Goal: Information Seeking & Learning: Learn about a topic

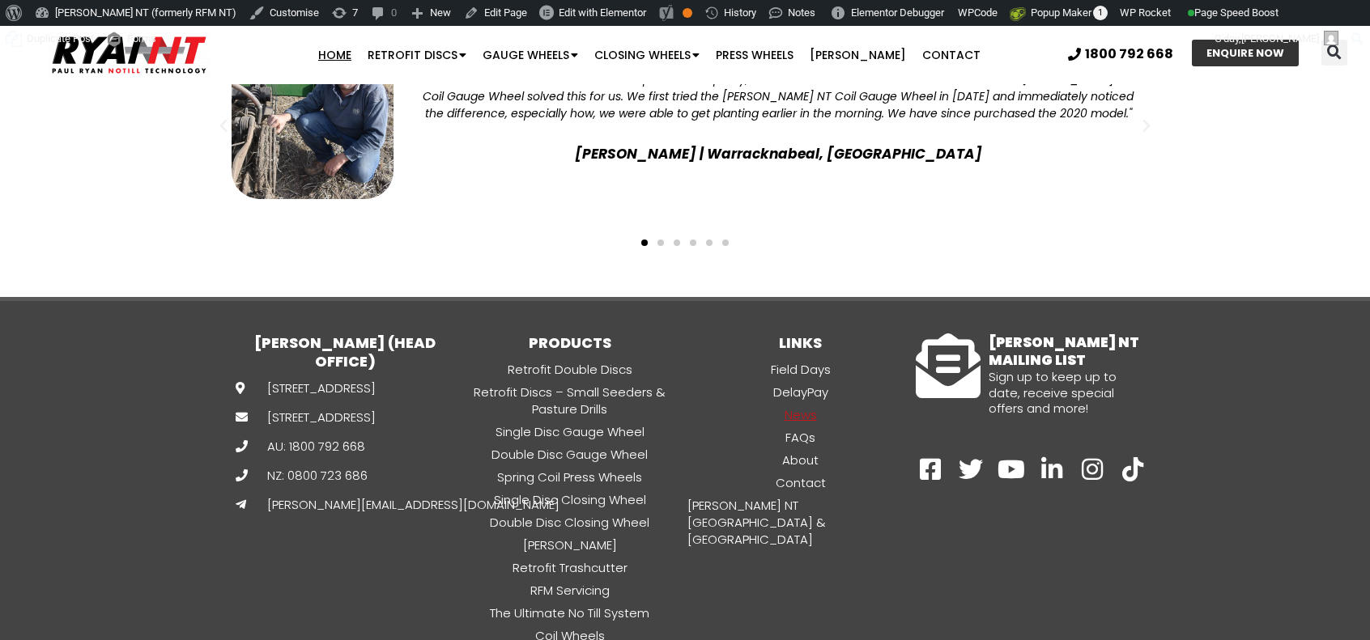
click at [790, 406] on link "News" at bounding box center [800, 415] width 231 height 19
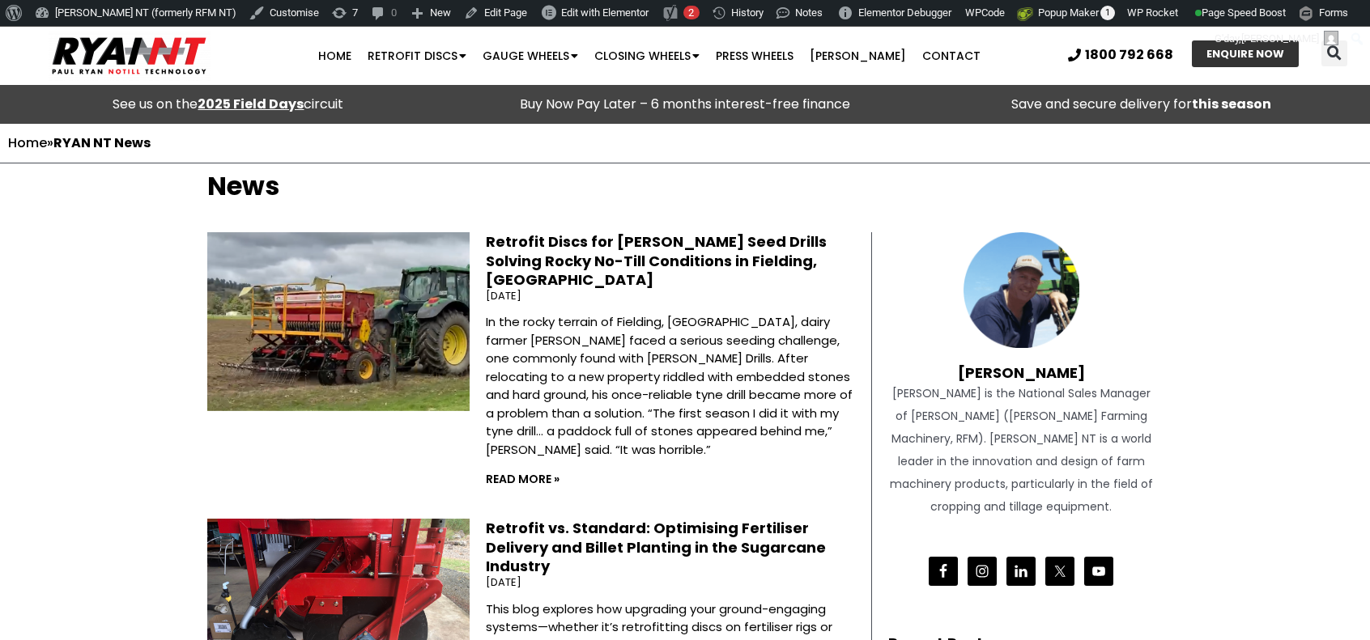
click at [579, 243] on link "Retrofit Discs for [PERSON_NAME] Seed Drills Solving Rocky No-Till Conditions i…" at bounding box center [656, 261] width 341 height 58
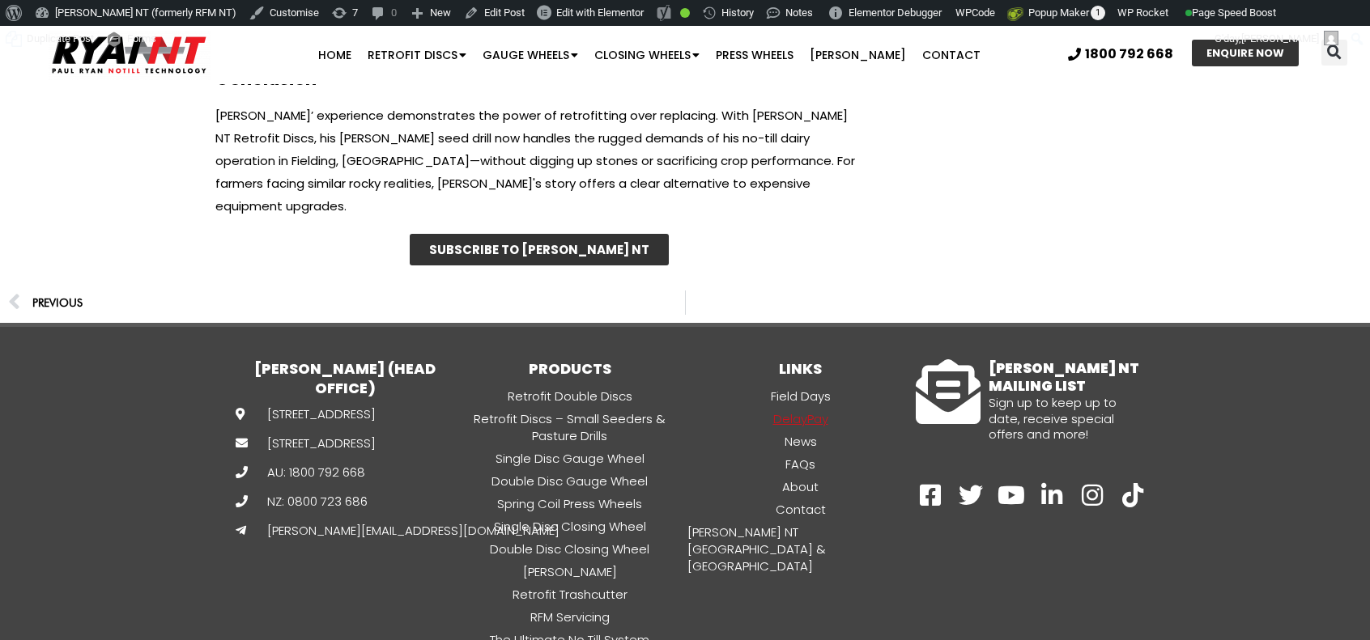
scroll to position [6501, 0]
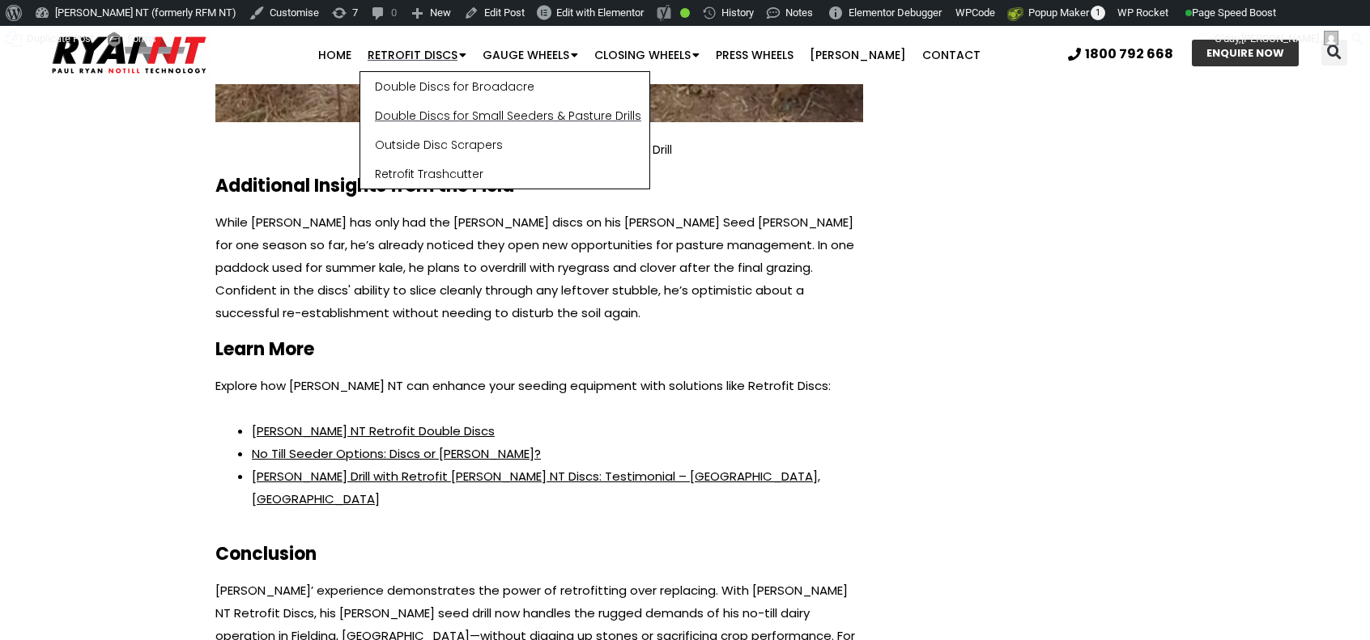
click at [448, 104] on link "Double Discs for Small Seeders & Pasture Drills" at bounding box center [504, 115] width 289 height 29
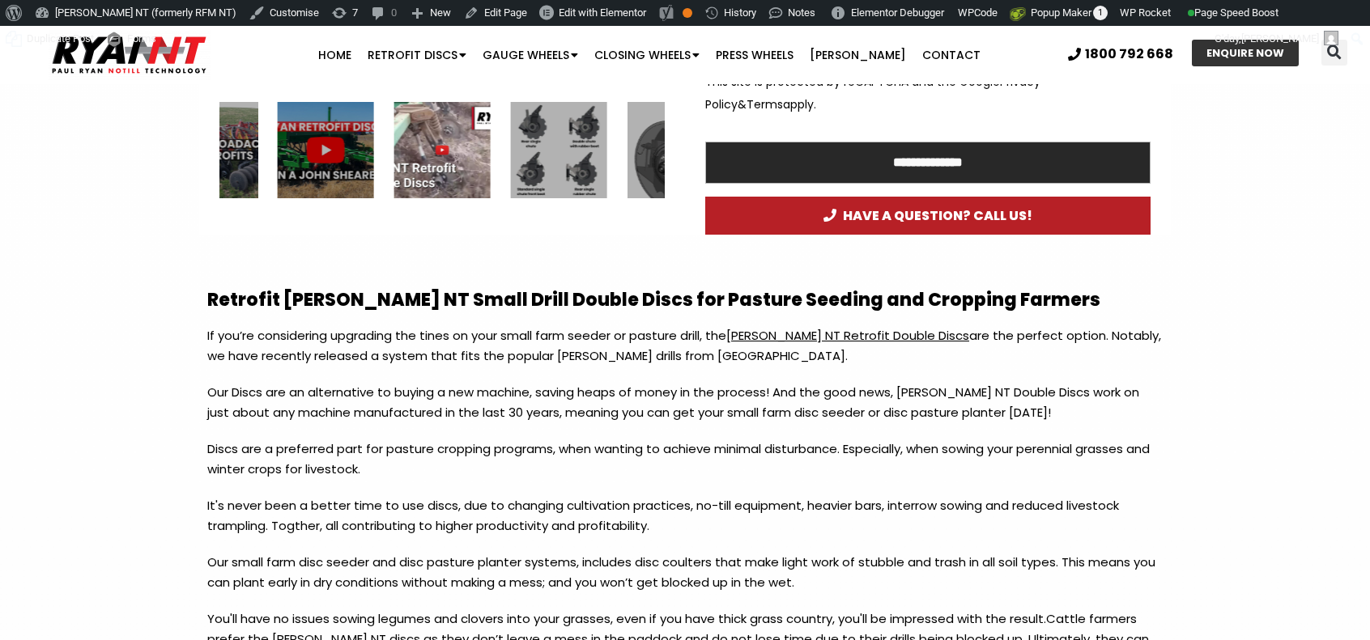
scroll to position [1214, 0]
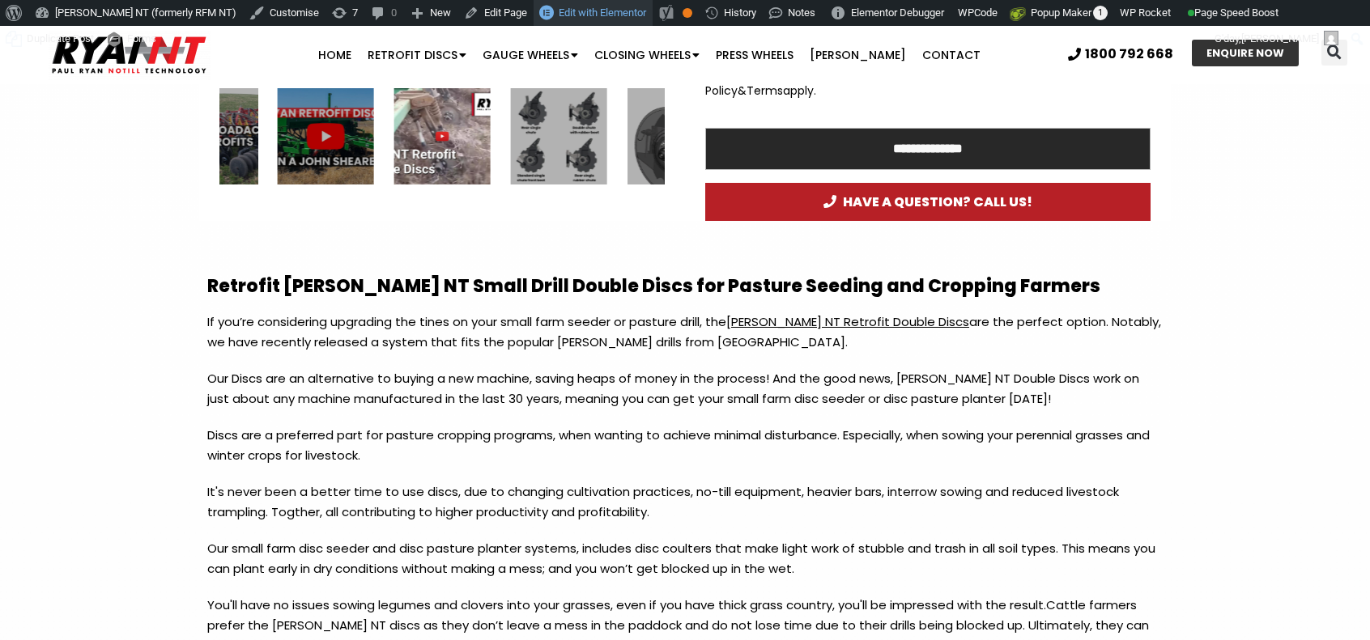
click at [559, 7] on span "Edit with Elementor" at bounding box center [602, 12] width 87 height 12
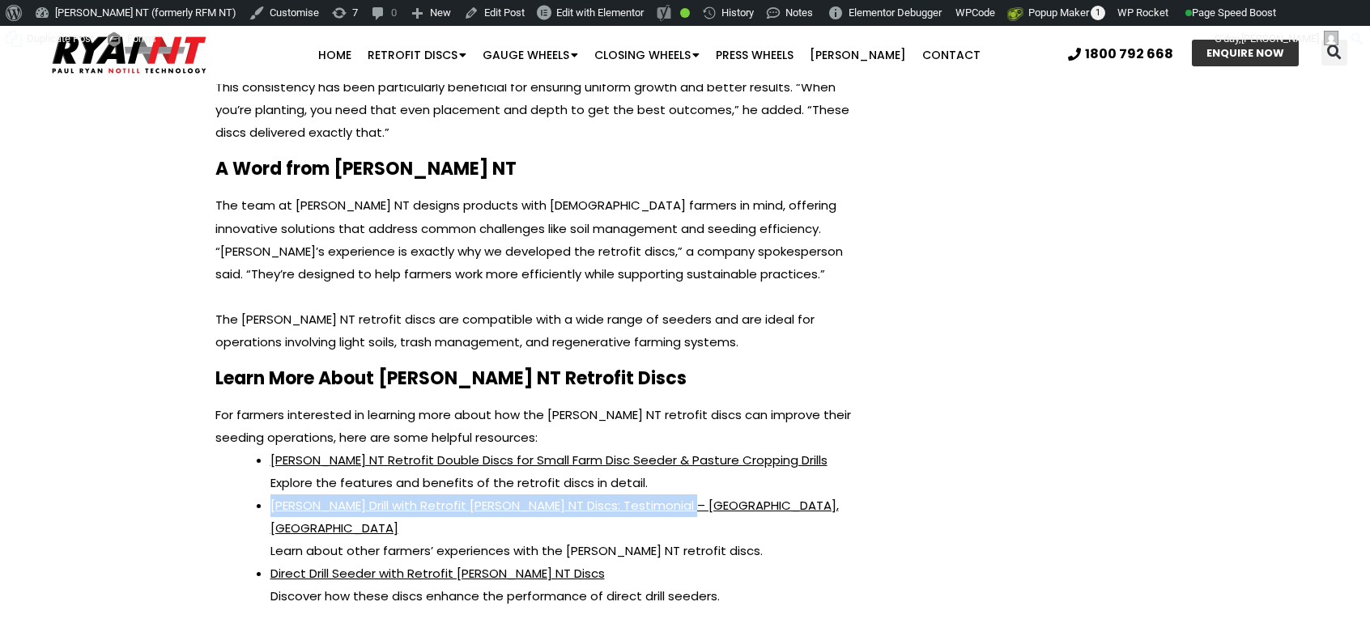
scroll to position [4383, 0]
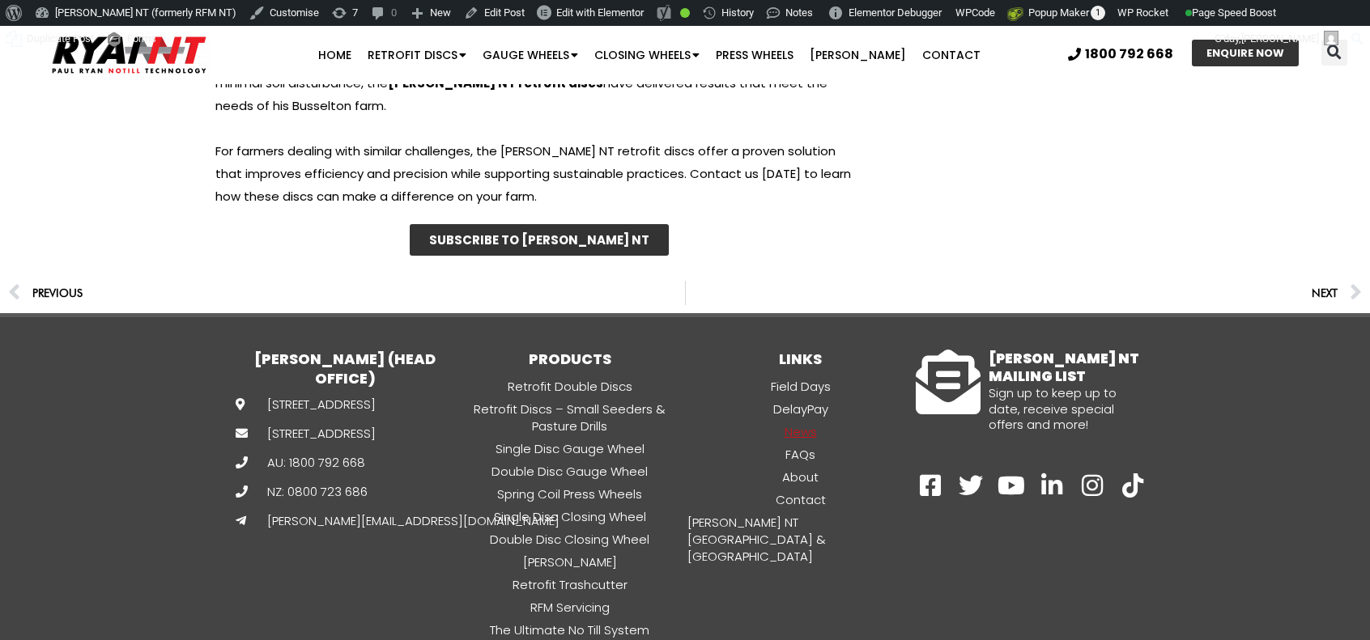
click at [789, 423] on link "News" at bounding box center [800, 432] width 231 height 19
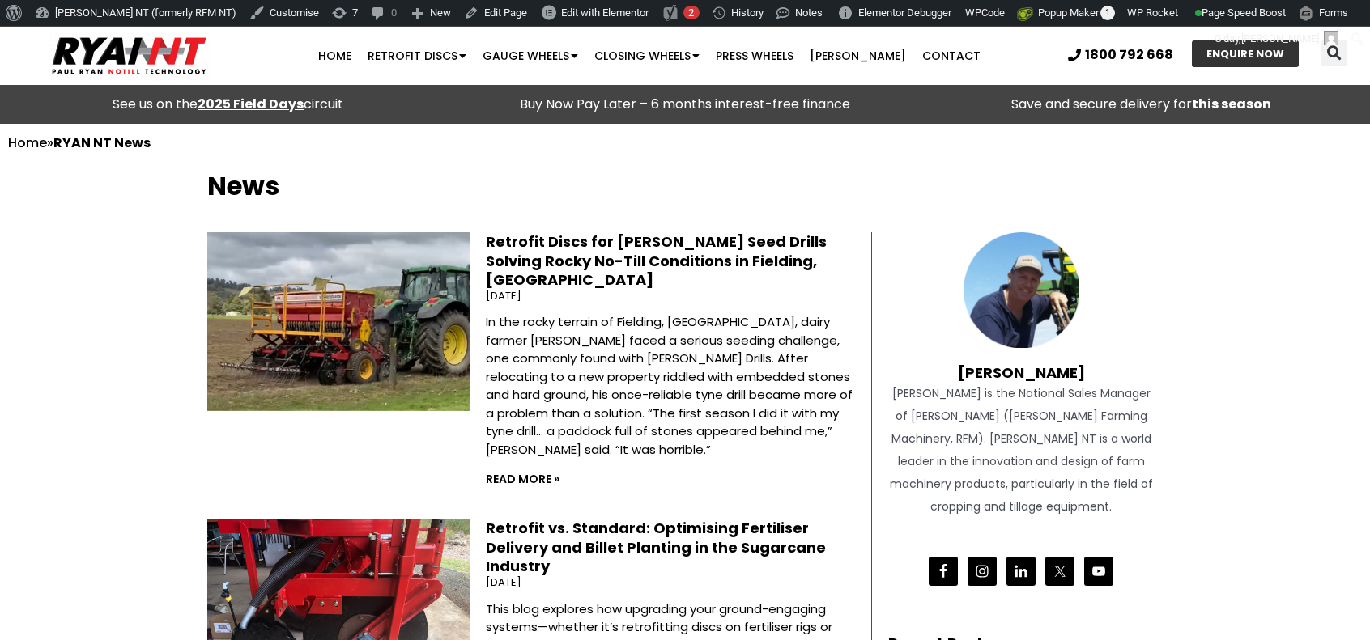
click at [597, 239] on link "Retrofit Discs for Duncan Seed Drills Solving Rocky No-Till Conditions in Field…" at bounding box center [656, 261] width 341 height 58
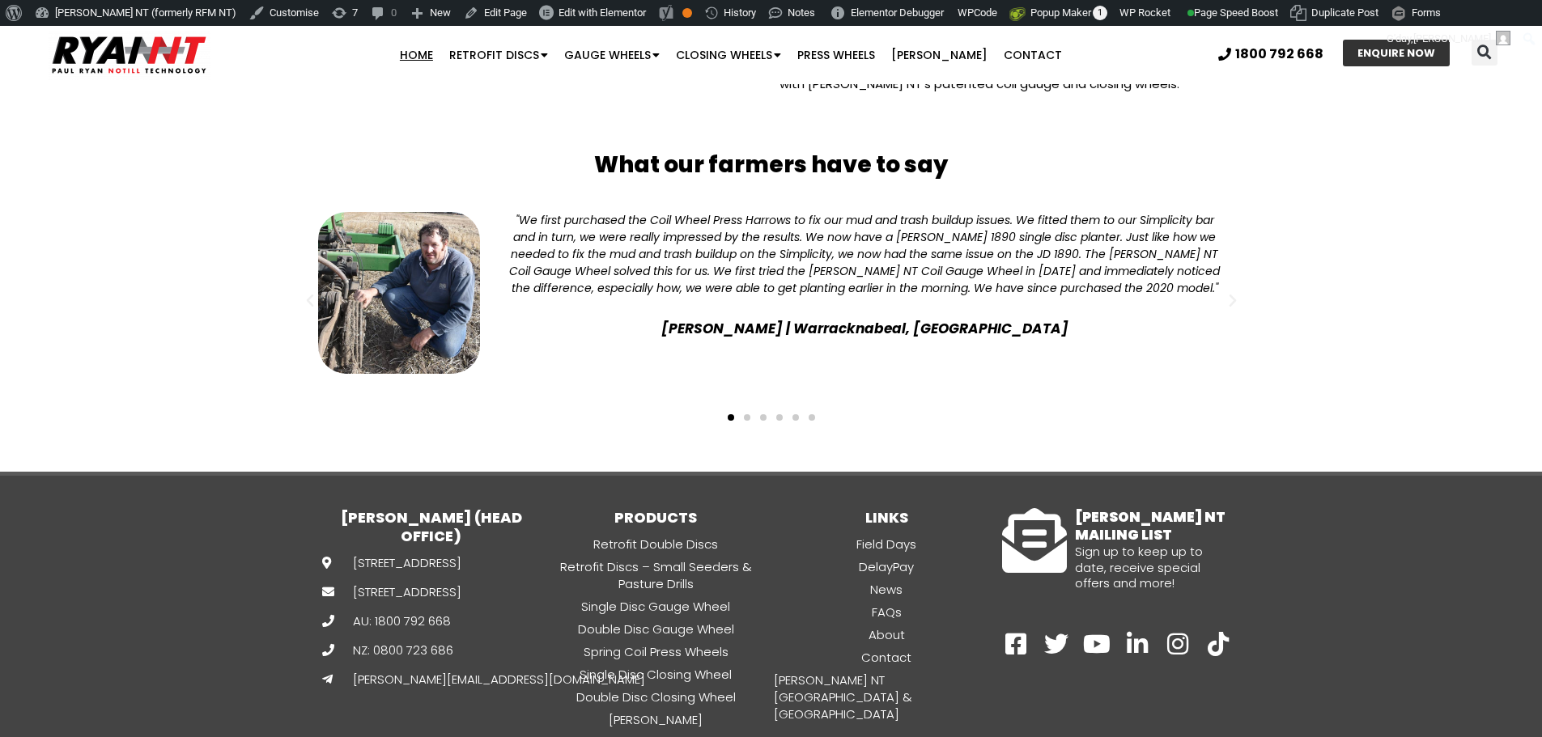
scroll to position [4193, 0]
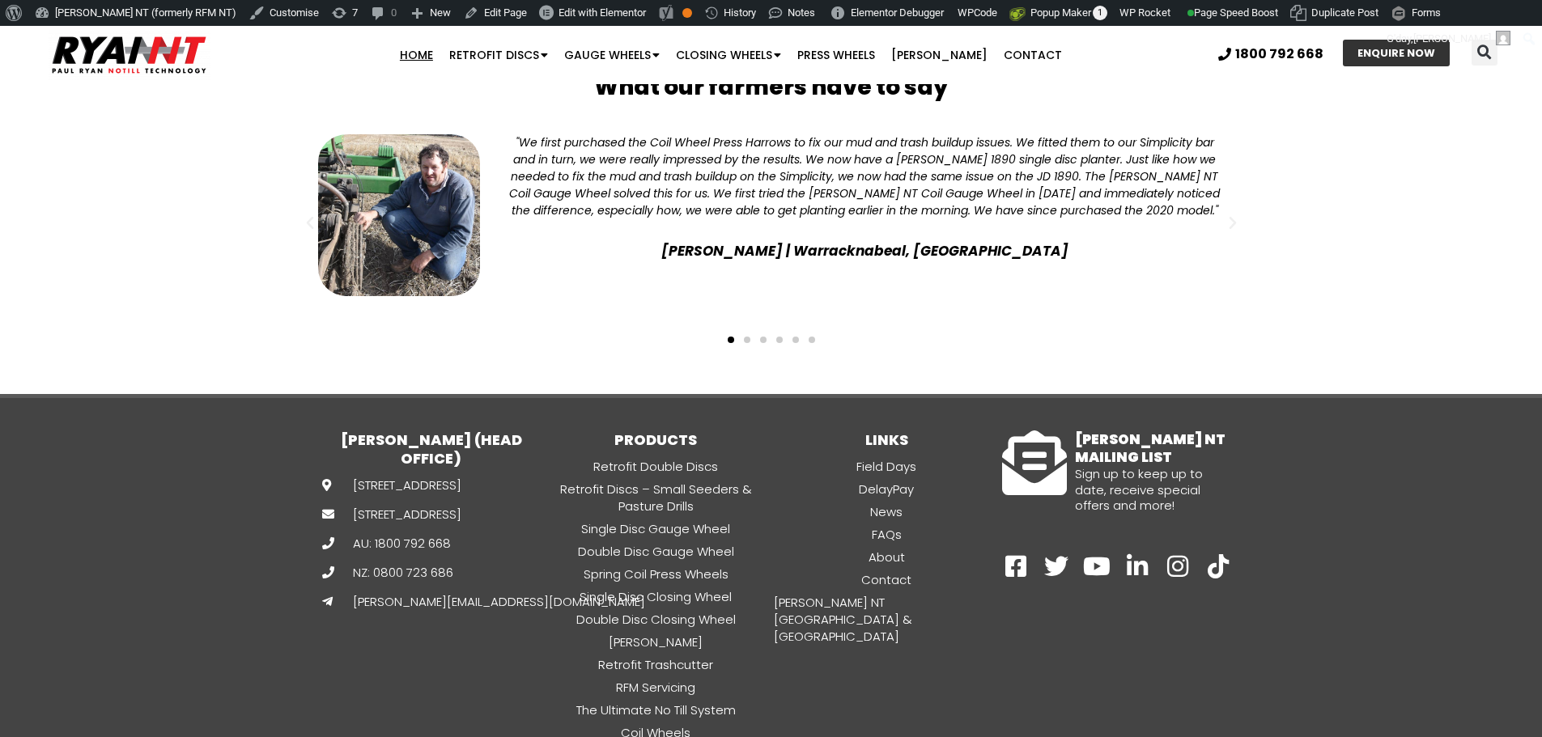
drag, startPoint x: 1544, startPoint y: 111, endPoint x: 1493, endPoint y: 656, distance: 547.1
click at [898, 503] on link "News" at bounding box center [886, 512] width 231 height 19
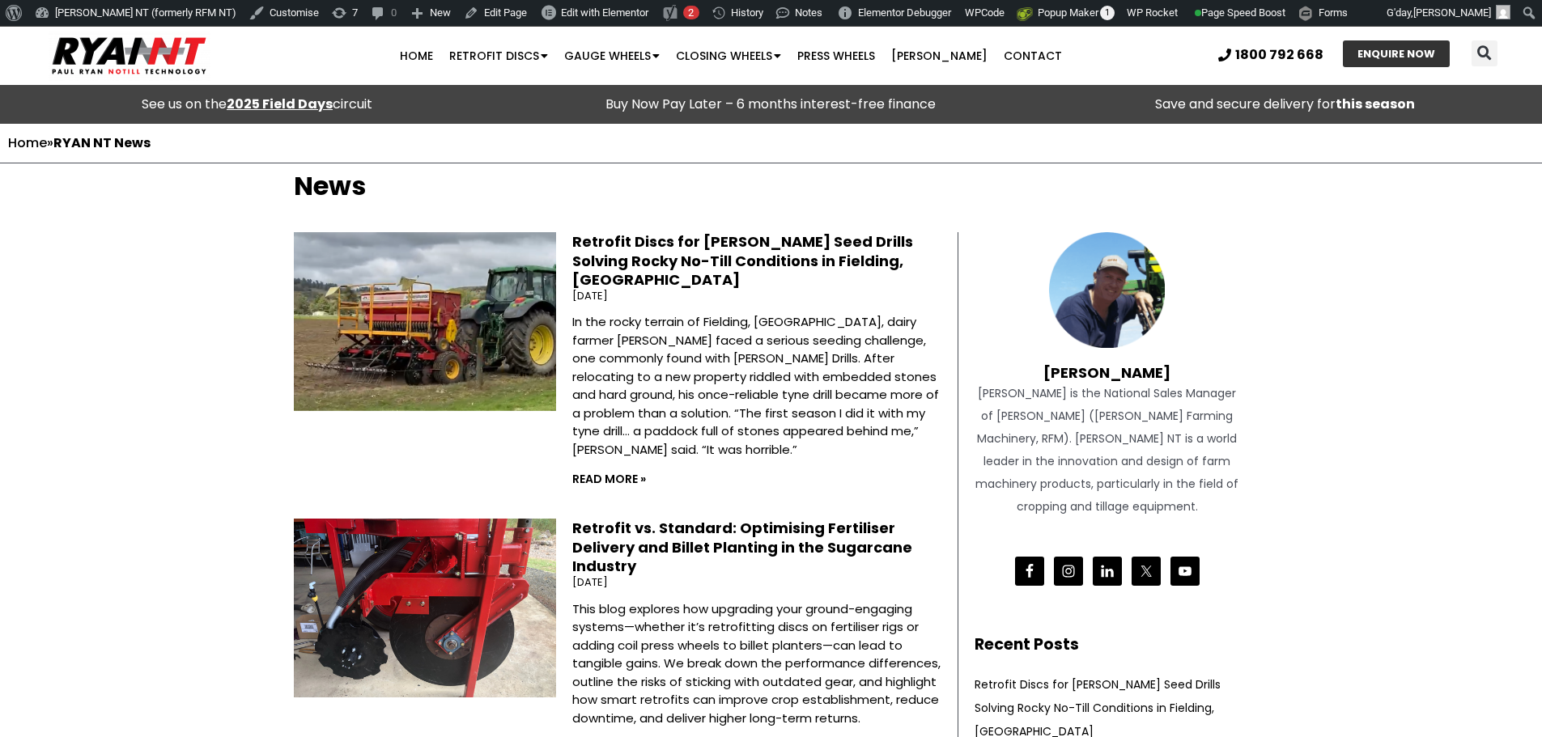
click at [662, 256] on link "Retrofit Discs for [PERSON_NAME] Seed Drills Solving Rocky No-Till Conditions i…" at bounding box center [742, 261] width 341 height 58
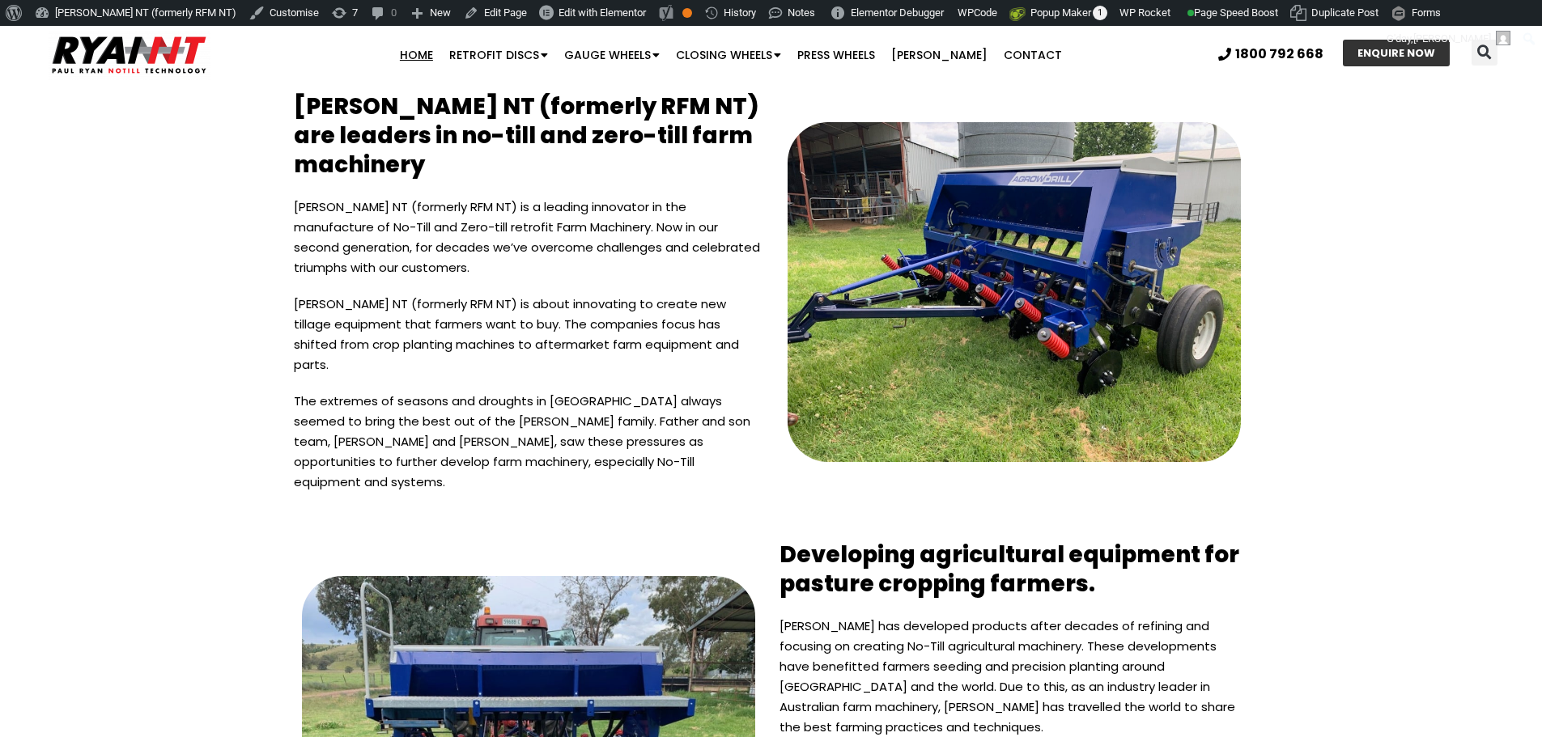
scroll to position [4193, 0]
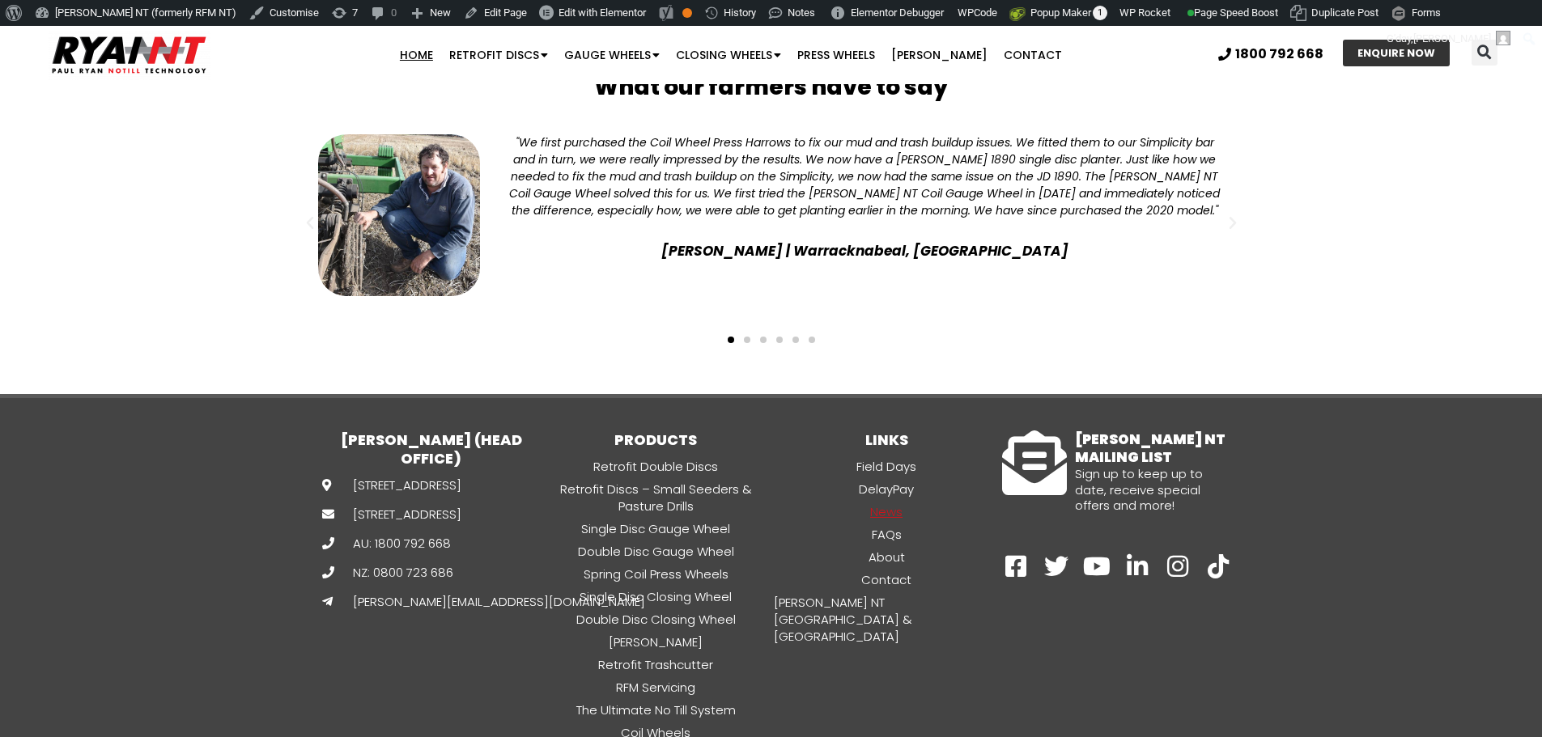
click at [898, 503] on link "News" at bounding box center [886, 512] width 231 height 19
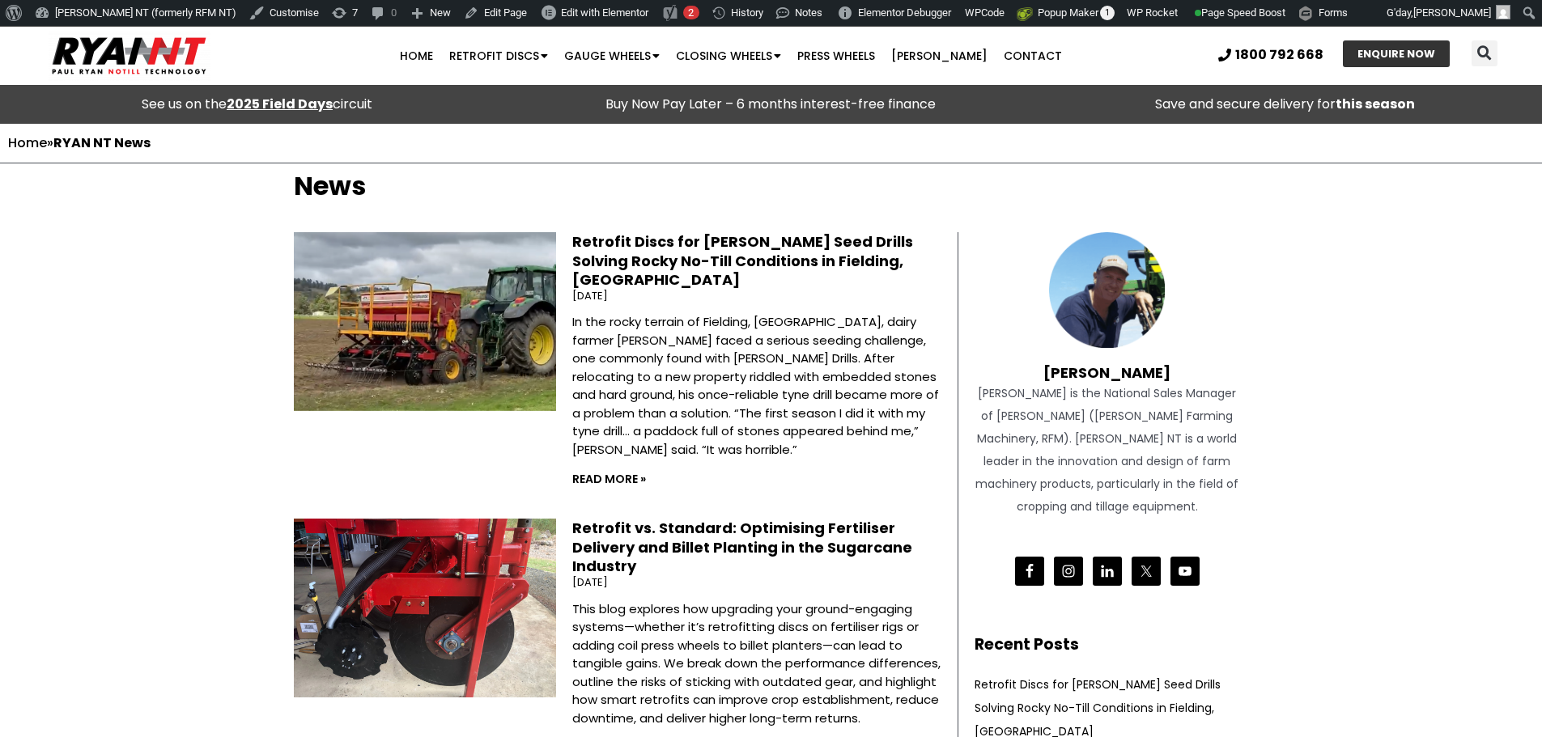
click at [599, 257] on link "Retrofit Discs for [PERSON_NAME] Seed Drills Solving Rocky No-Till Conditions i…" at bounding box center [742, 261] width 341 height 58
